Goal: Navigation & Orientation: Find specific page/section

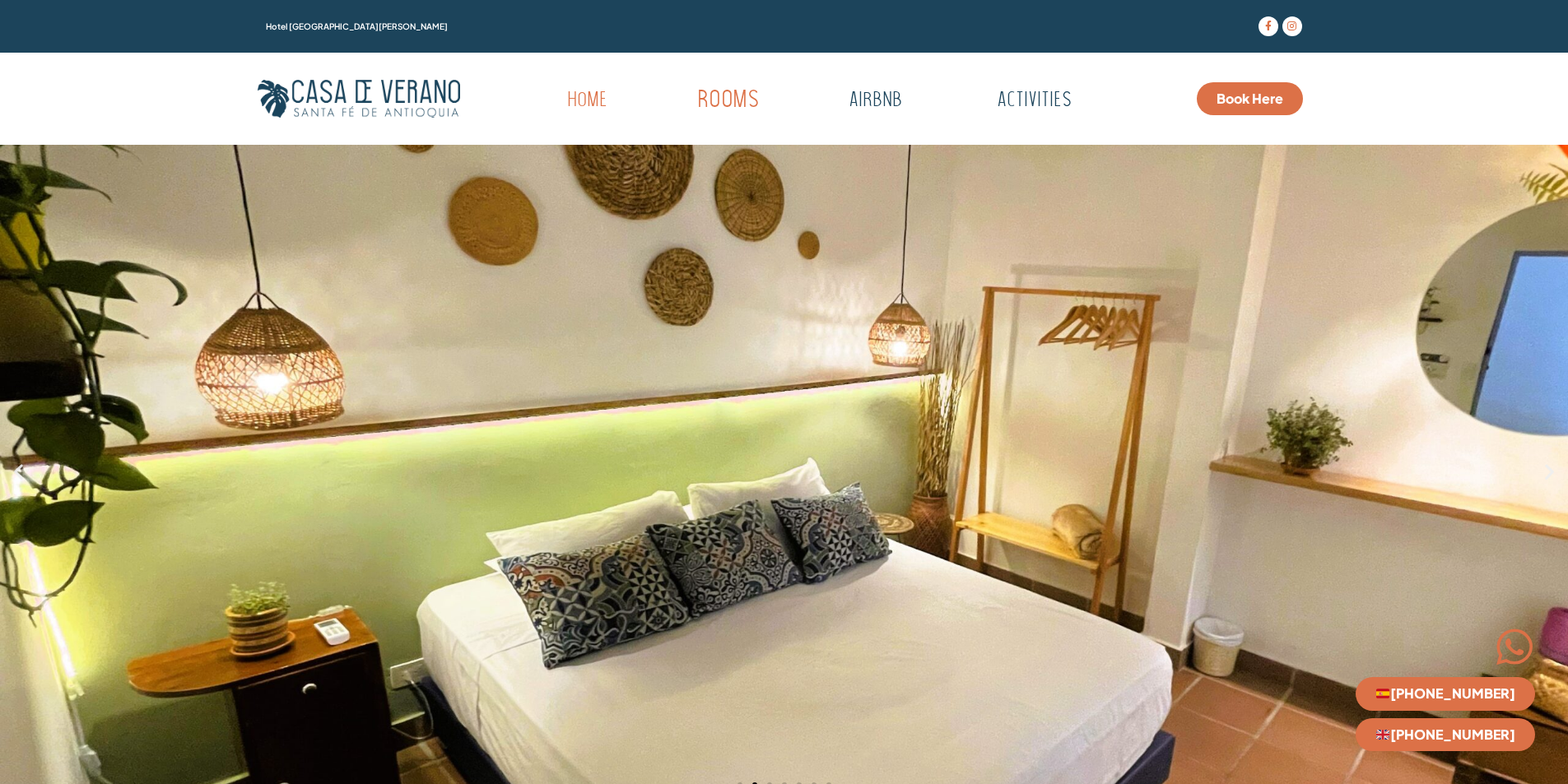
click at [723, 98] on link "Rooms" at bounding box center [728, 100] width 161 height 45
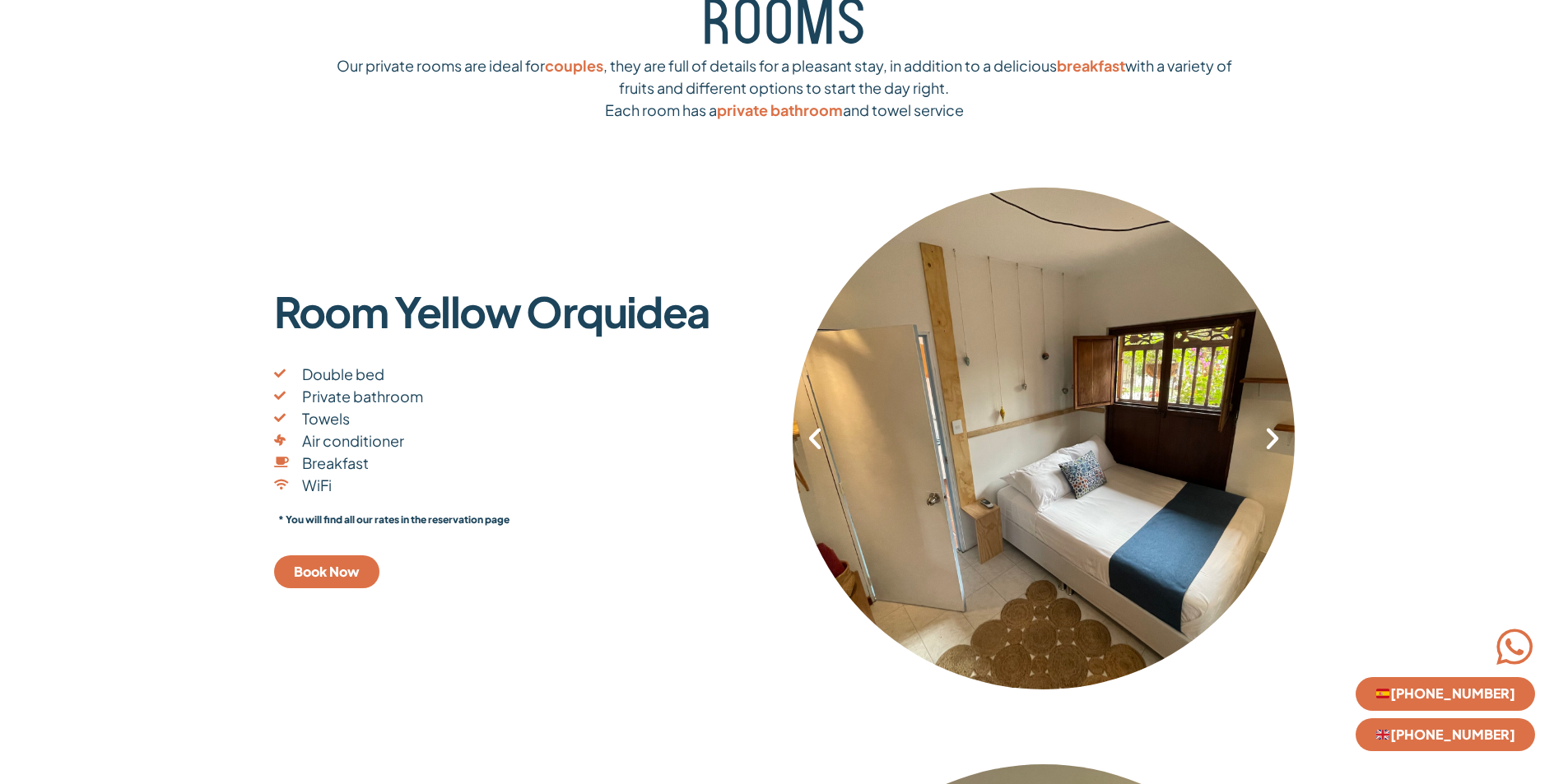
scroll to position [165, 0]
click at [943, 437] on div "1 / 8" at bounding box center [1043, 437] width 502 height 502
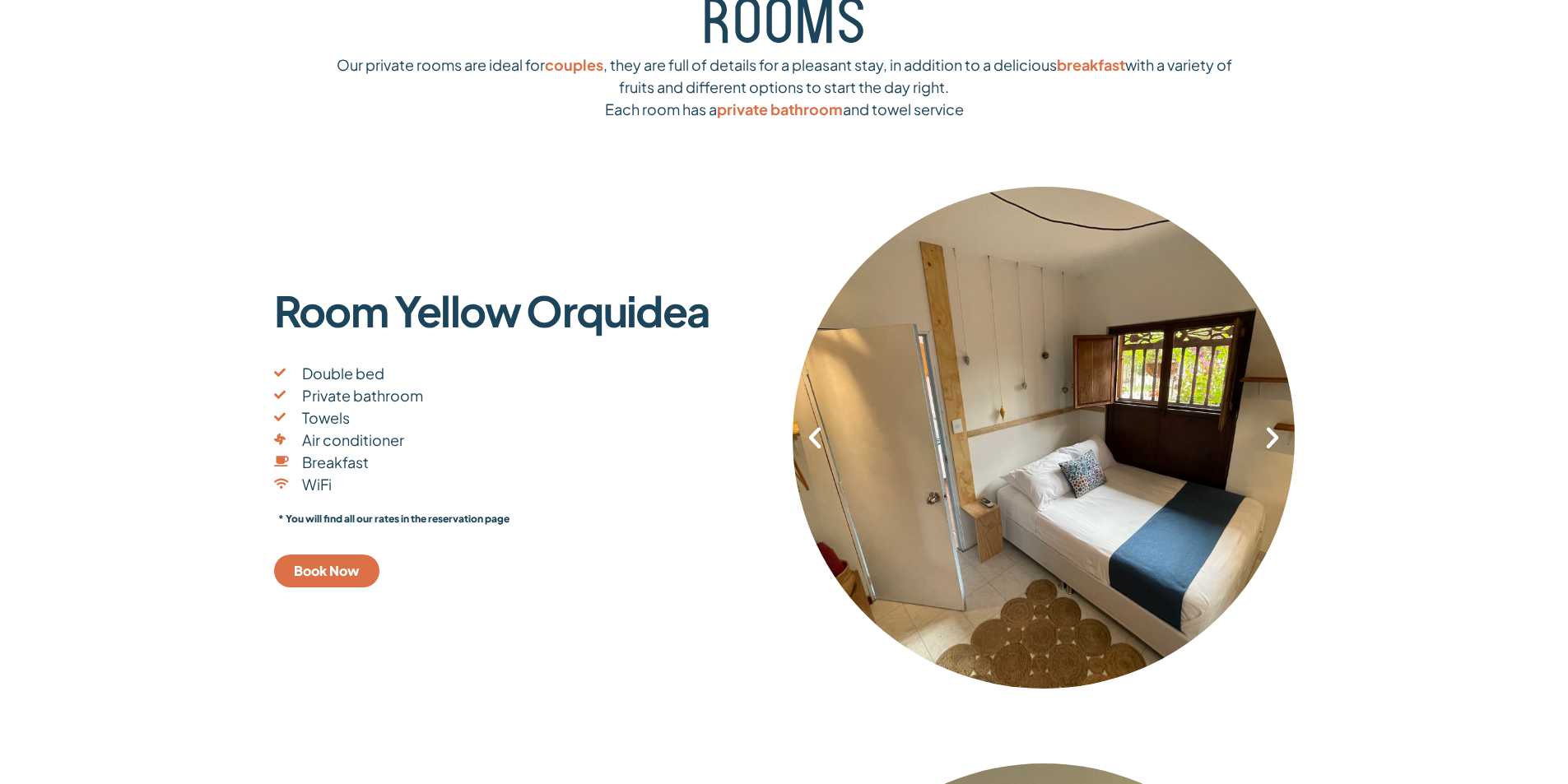
click at [1253, 448] on div "1 / 8" at bounding box center [1043, 437] width 502 height 502
click at [1254, 448] on div "1 / 8" at bounding box center [1043, 437] width 502 height 502
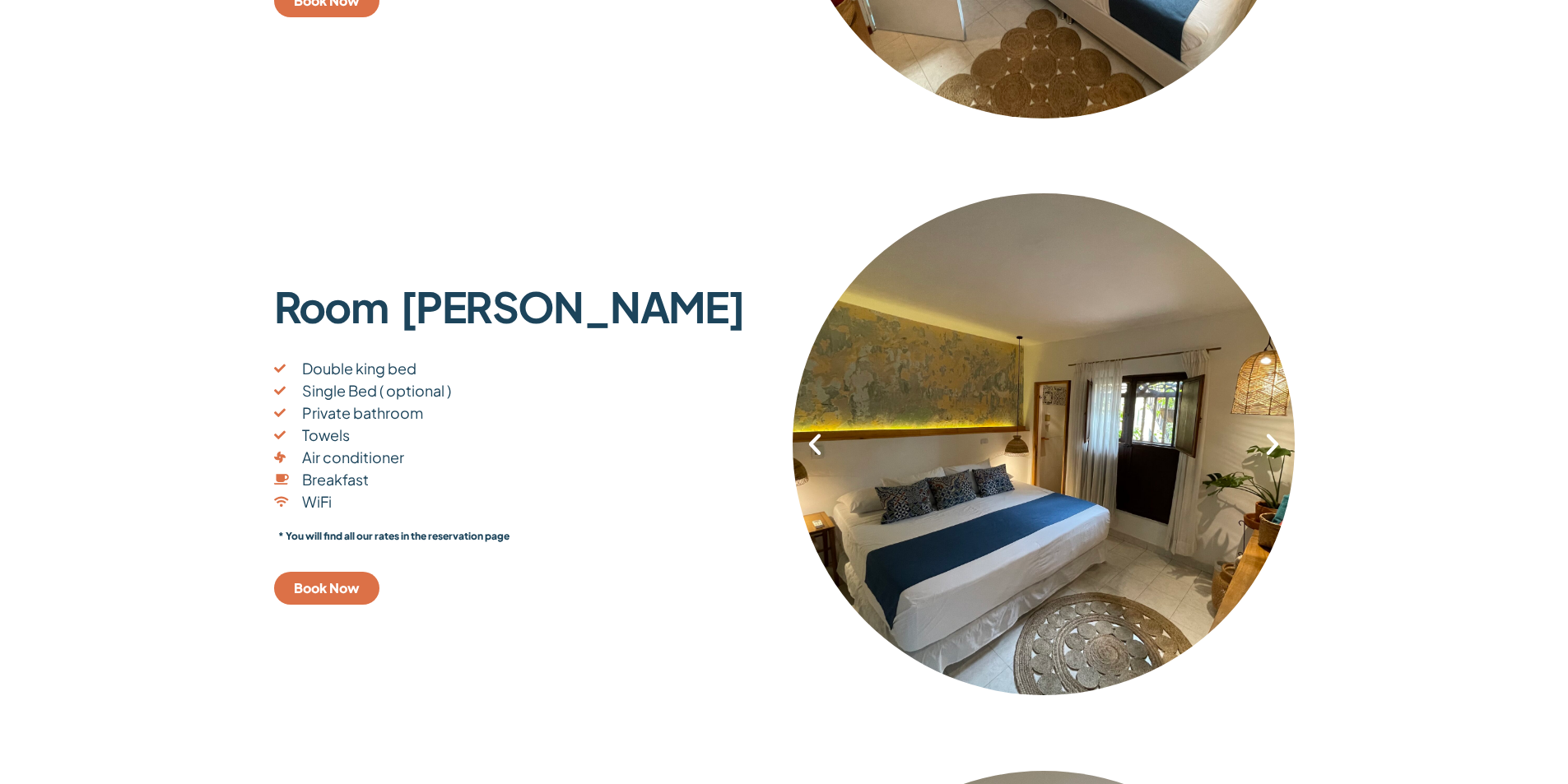
scroll to position [905, 0]
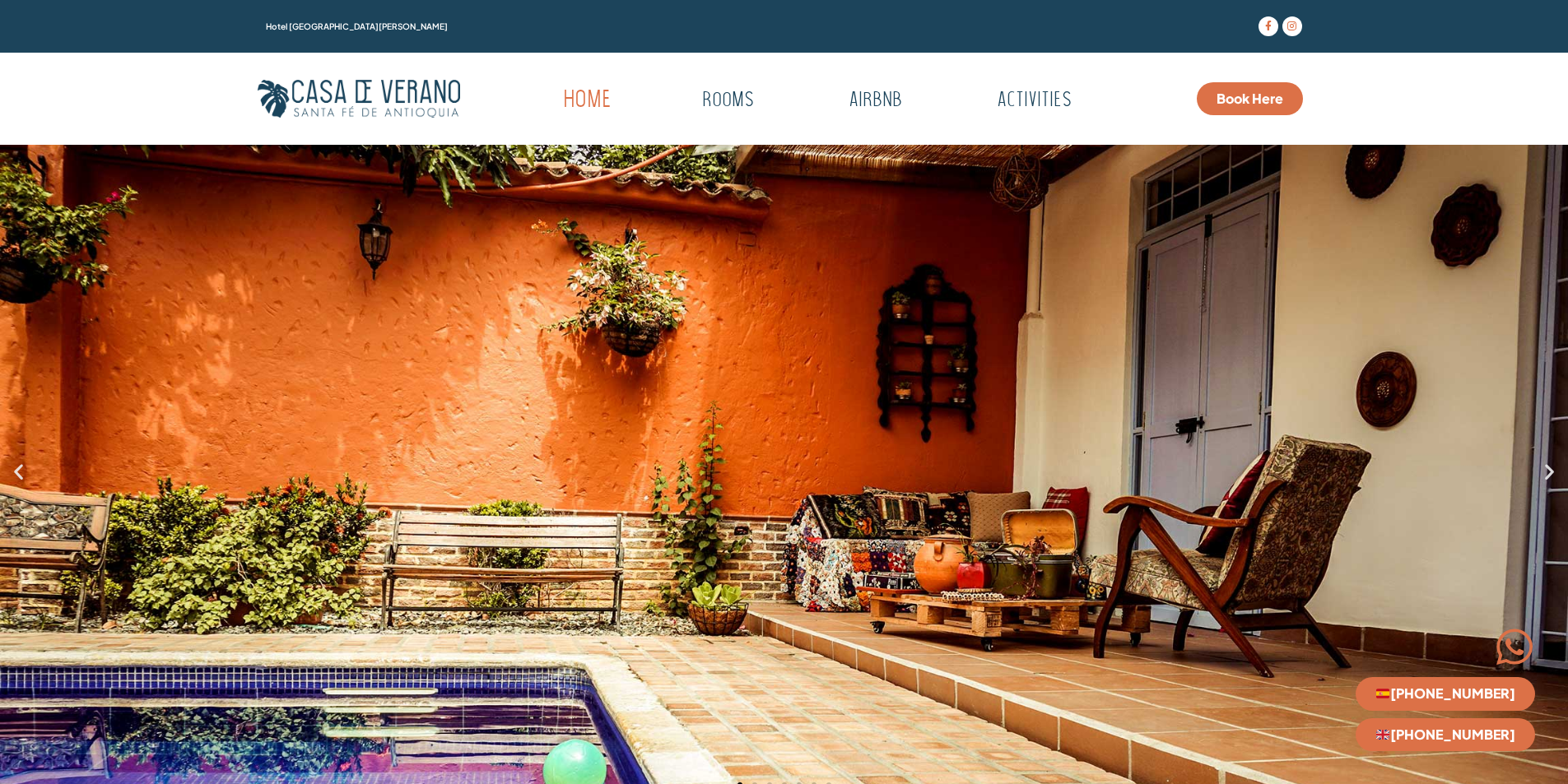
click at [602, 93] on link "Home" at bounding box center [587, 100] width 148 height 45
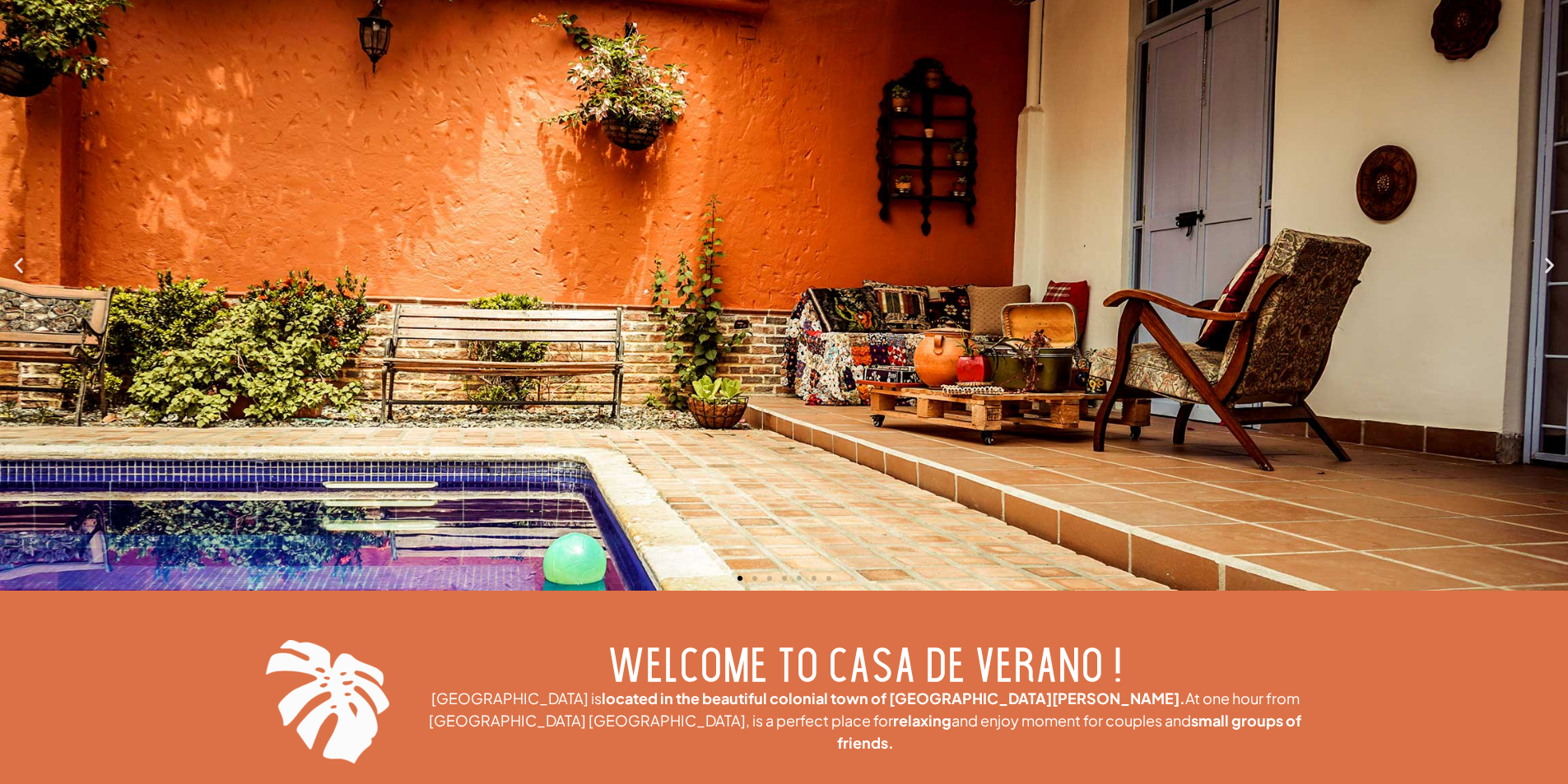
scroll to position [329, 0]
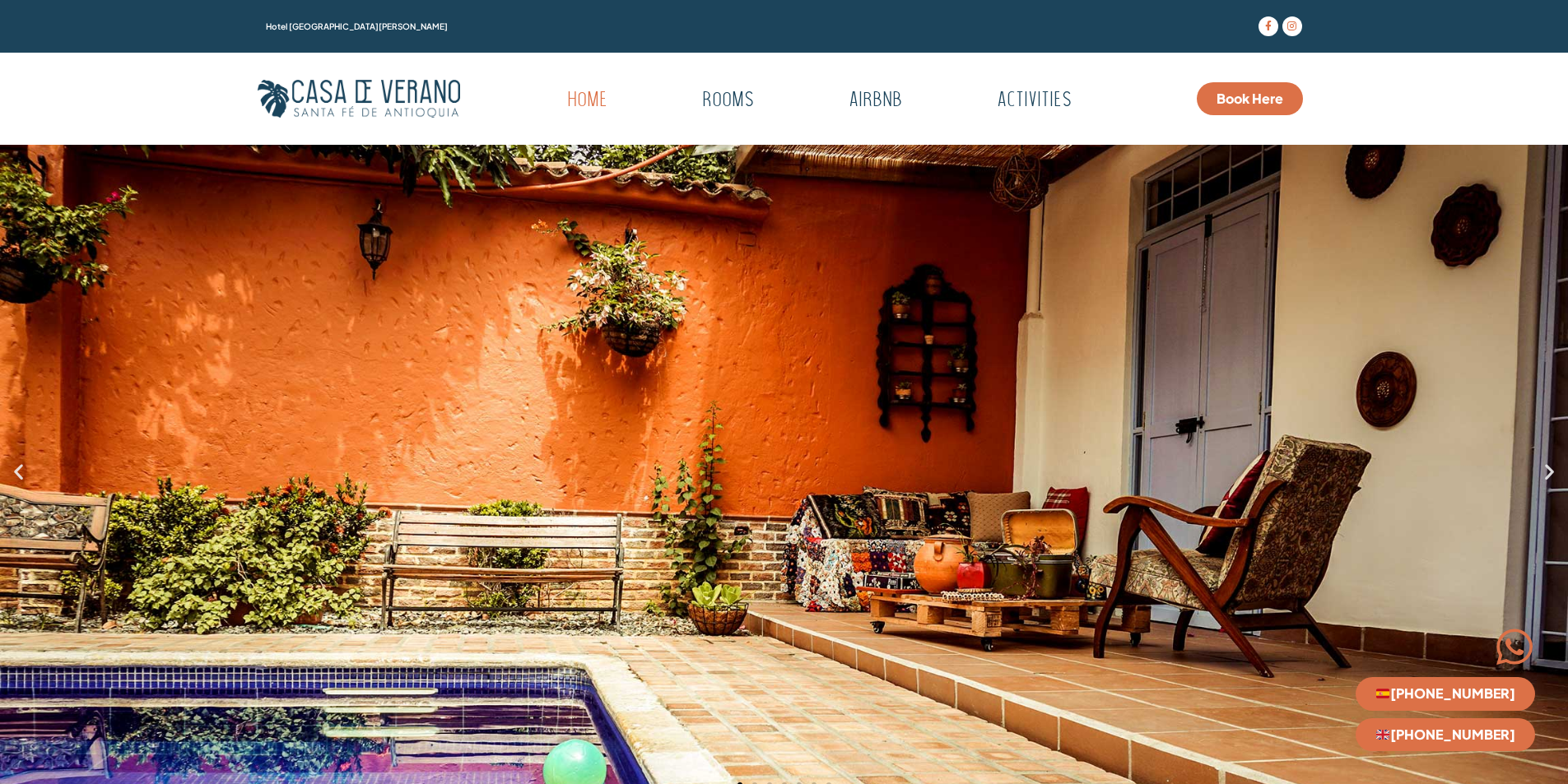
click at [883, 221] on div "1 / 7" at bounding box center [784, 471] width 1568 height 653
click at [1551, 475] on icon "Next slide" at bounding box center [1549, 471] width 20 height 20
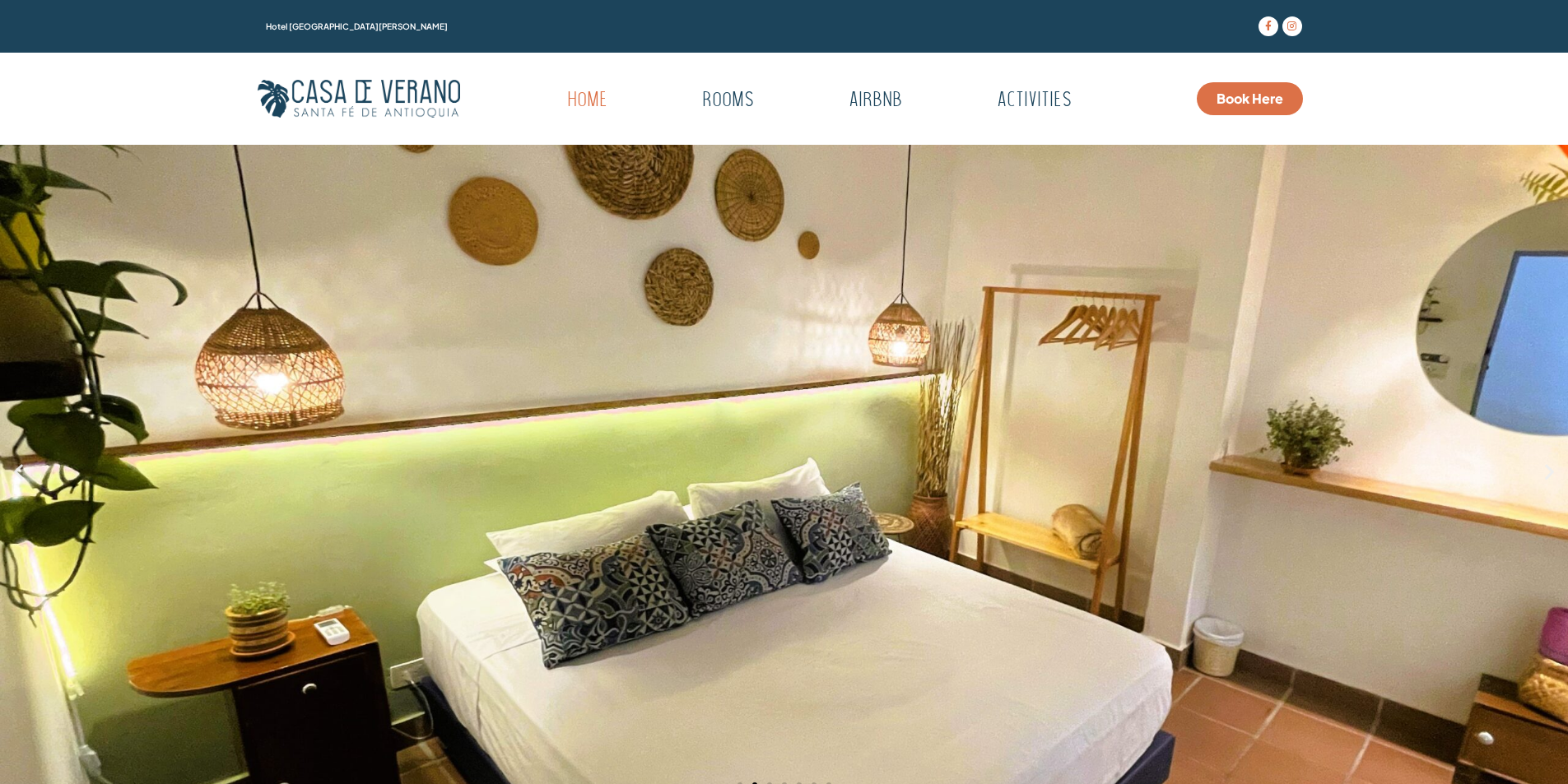
click at [1551, 475] on icon "Next slide" at bounding box center [1549, 471] width 20 height 20
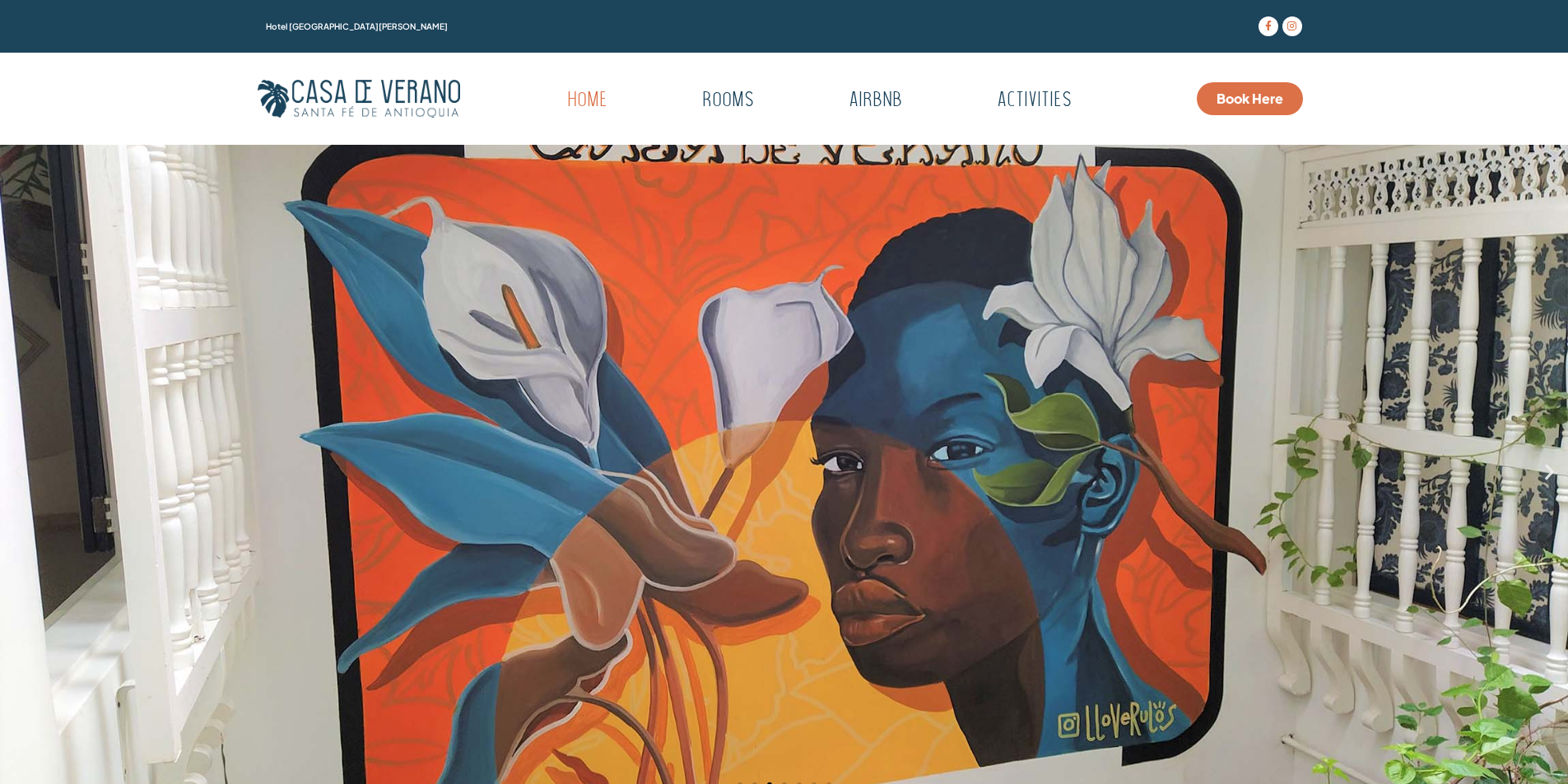
click at [1551, 475] on icon "Next slide" at bounding box center [1549, 471] width 20 height 20
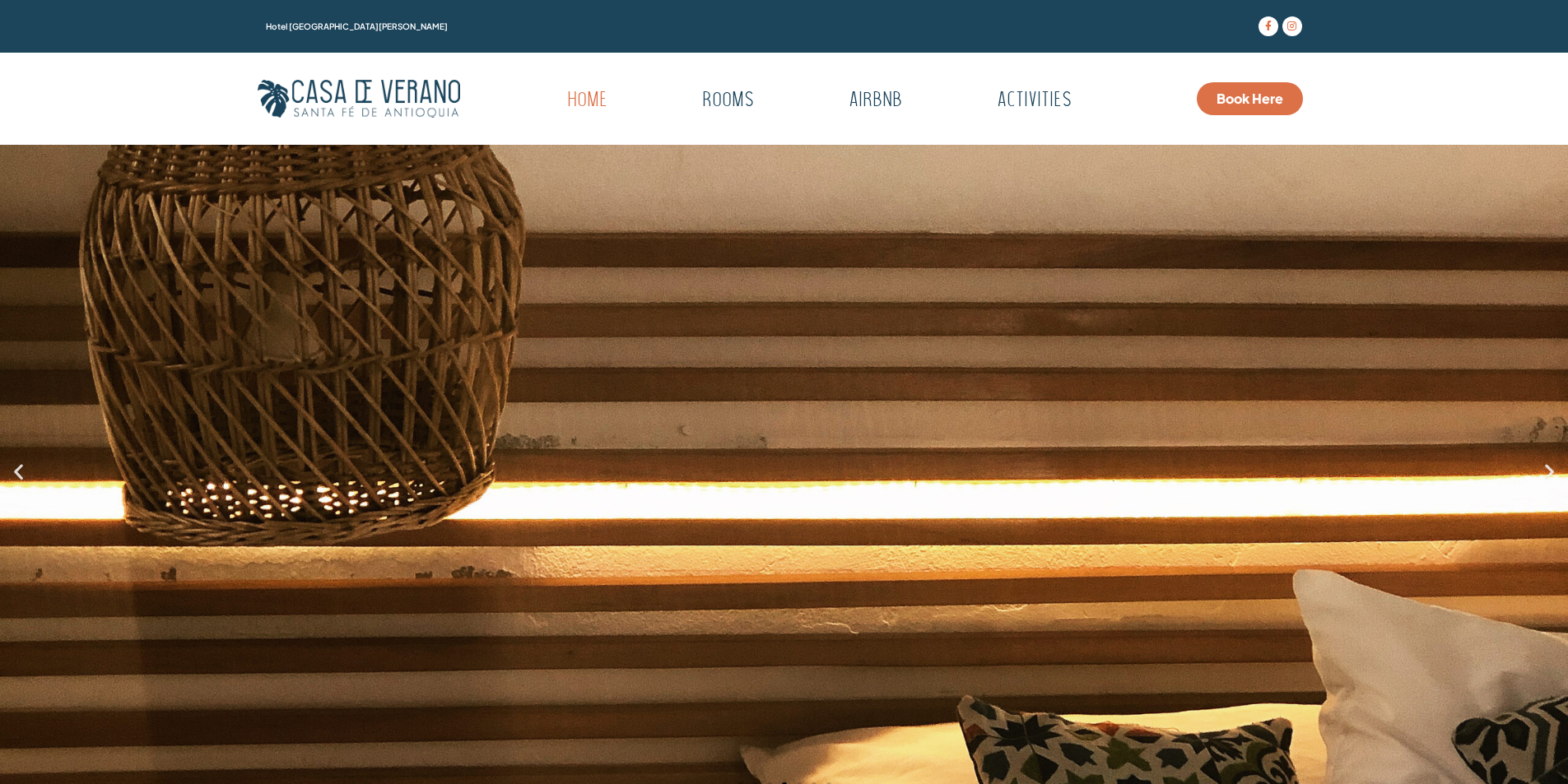
click at [1551, 475] on icon "Next slide" at bounding box center [1549, 471] width 20 height 20
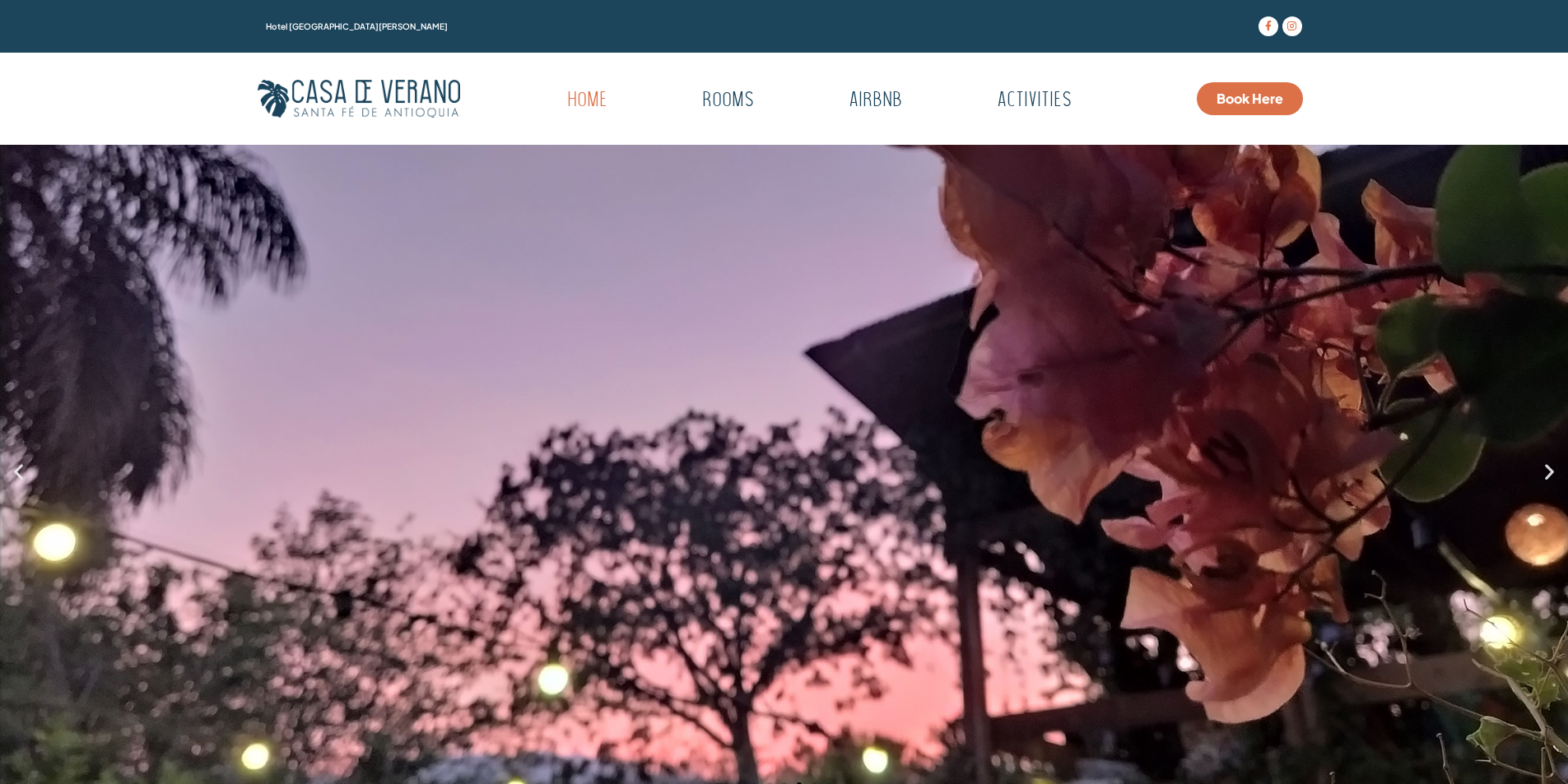
click at [1551, 475] on icon "Next slide" at bounding box center [1549, 471] width 20 height 20
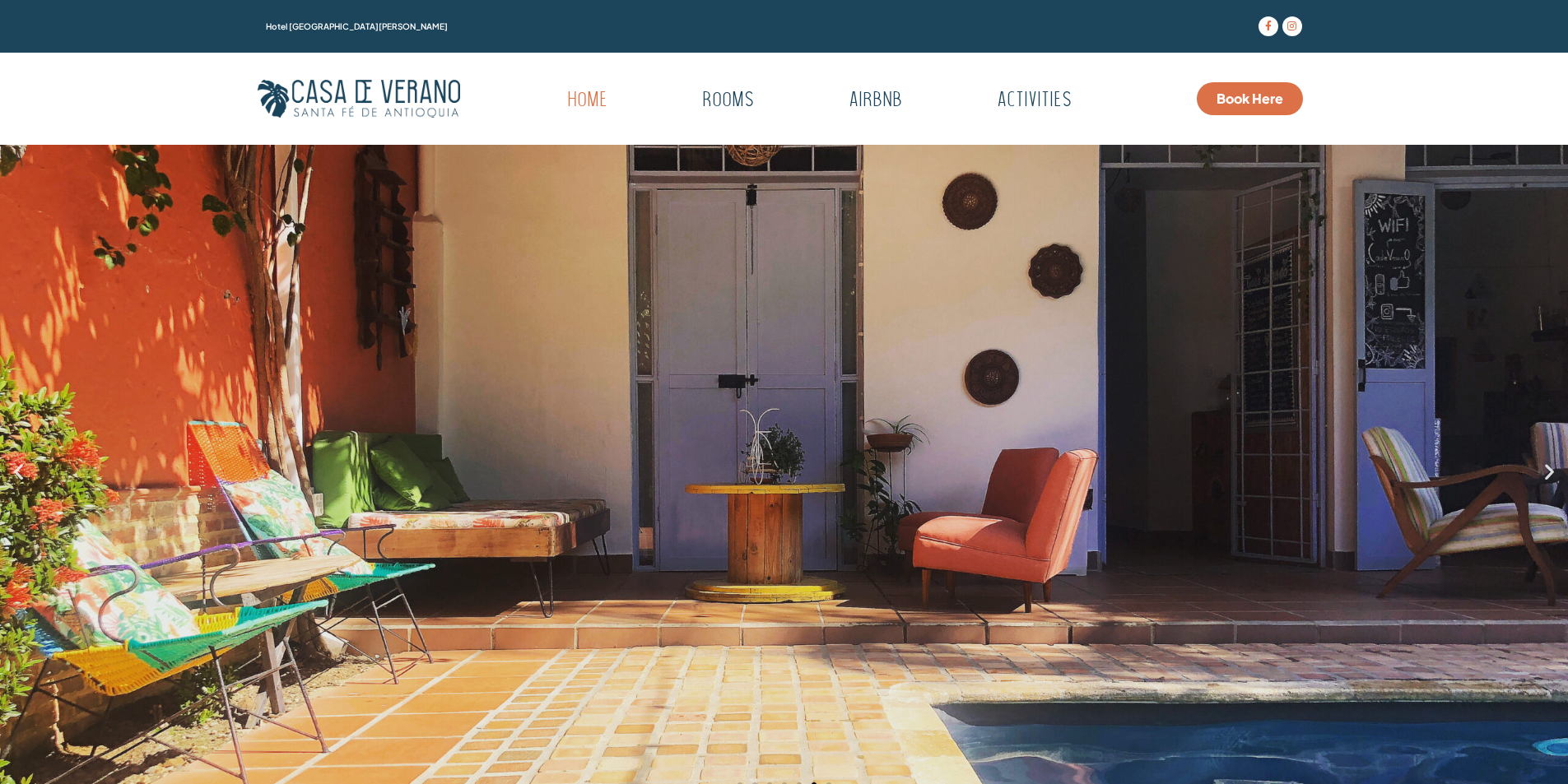
click at [1551, 475] on icon "Next slide" at bounding box center [1549, 471] width 20 height 20
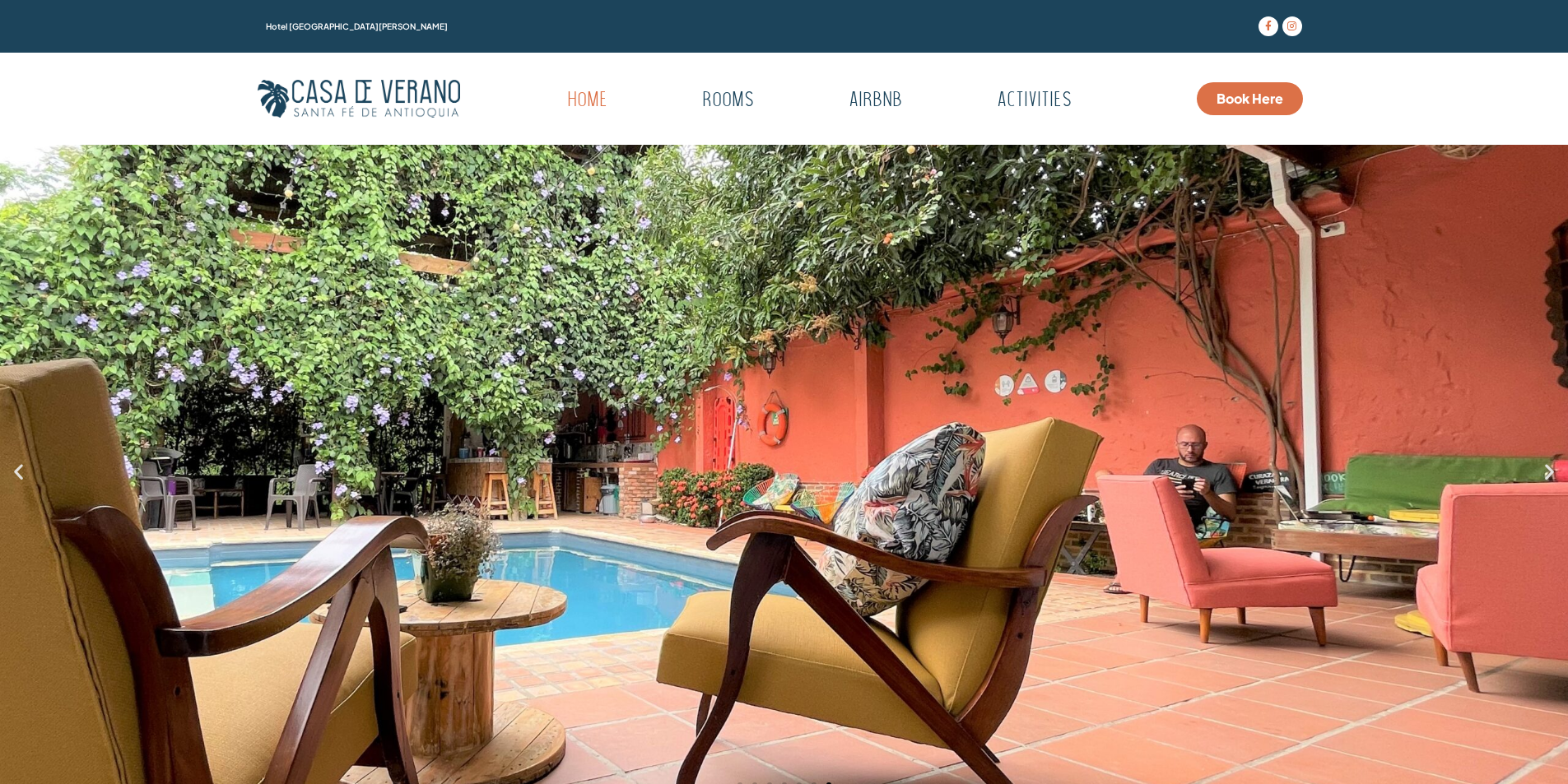
click at [1551, 475] on icon "Next slide" at bounding box center [1549, 471] width 20 height 20
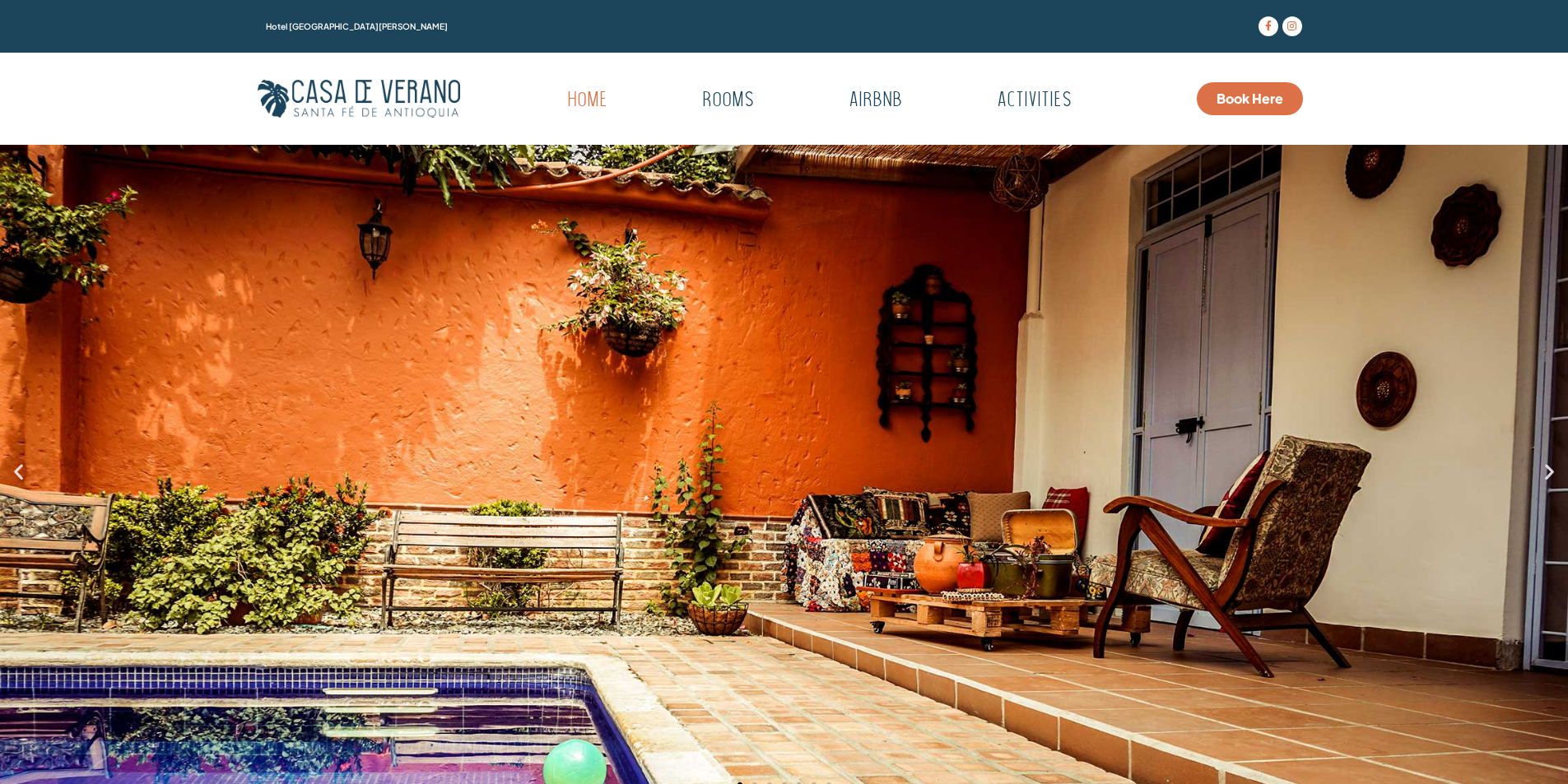
click at [1551, 475] on icon "Next slide" at bounding box center [1549, 471] width 20 height 20
